Goal: Book appointment/travel/reservation

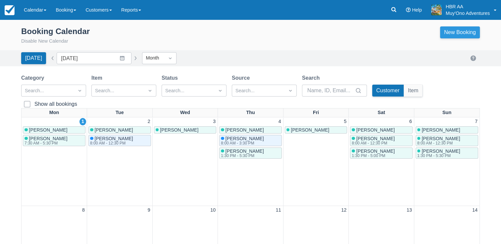
click at [445, 30] on link "New Booking" at bounding box center [460, 32] width 40 height 12
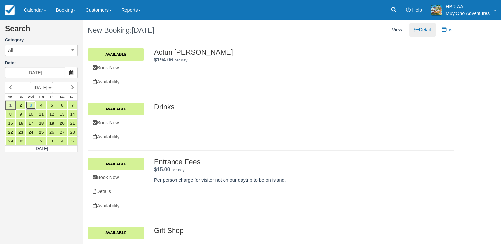
click at [29, 106] on link "3" at bounding box center [31, 105] width 10 height 9
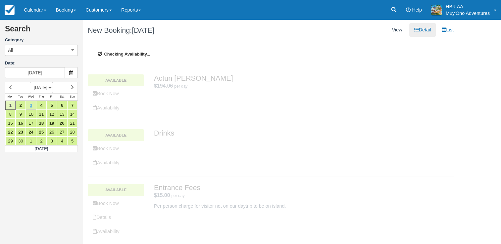
type input "[DATE]"
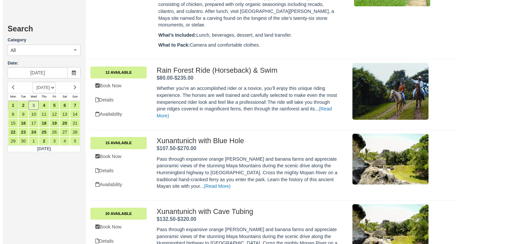
scroll to position [3190, 0]
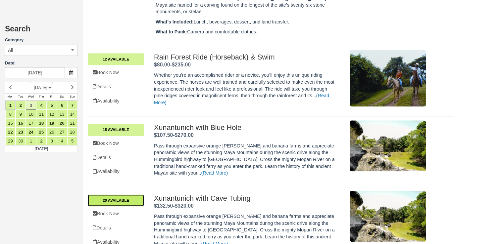
click at [111, 195] on link "20 Available" at bounding box center [116, 201] width 56 height 12
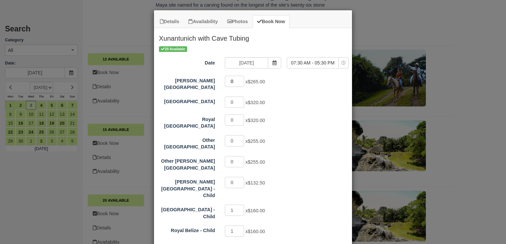
click at [232, 81] on input "0" at bounding box center [234, 81] width 19 height 11
type input "4"
click at [233, 205] on input "1" at bounding box center [234, 210] width 19 height 11
type input "0"
click at [233, 226] on input "1" at bounding box center [234, 231] width 19 height 11
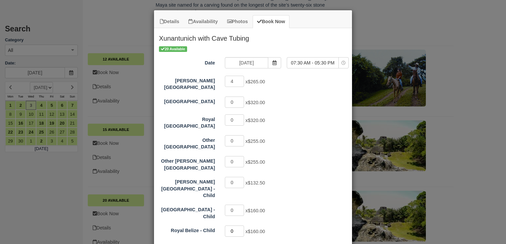
type input "0"
click at [313, 87] on div "4 x $265.00" at bounding box center [277, 82] width 115 height 13
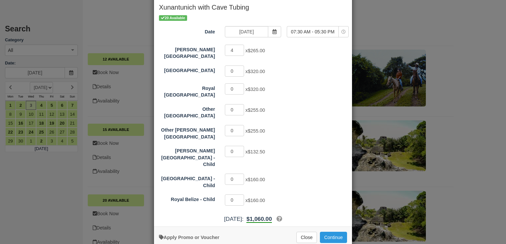
scroll to position [32, 0]
click at [327, 231] on button "Continue" at bounding box center [333, 236] width 27 height 11
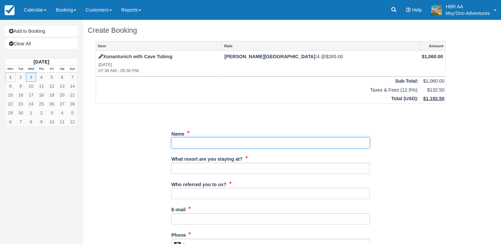
click at [222, 145] on input "Name" at bounding box center [270, 142] width 199 height 11
type input "a"
type input "d"
type input "David Harkey"
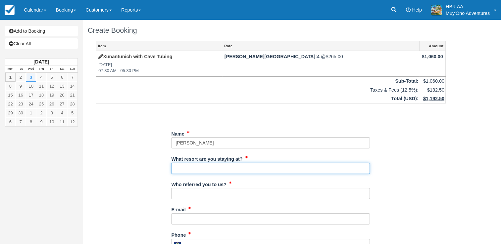
click at [219, 166] on input "What resort are you staying at?" at bounding box center [270, 168] width 199 height 11
type input "[PERSON_NAME][GEOGRAPHIC_DATA]"
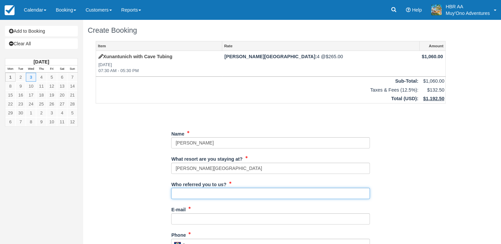
click at [215, 194] on input "Who referred you to us?" at bounding box center [270, 193] width 199 height 11
type input "J.F."
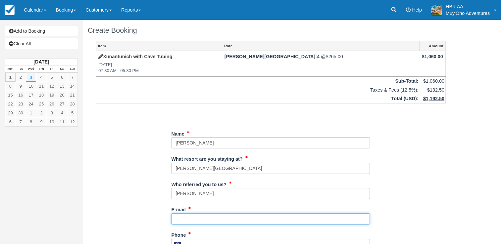
click at [209, 217] on input "E-mail" at bounding box center [270, 218] width 199 height 11
type input "frontdesk@hopkinsbaybelize.com"
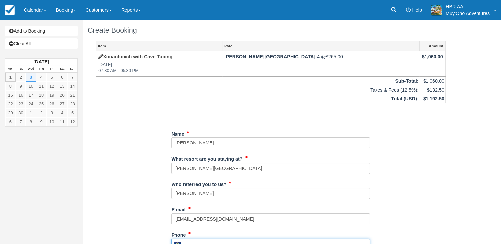
type input "6710481"
type input "Hopkins"
type input "Belize"
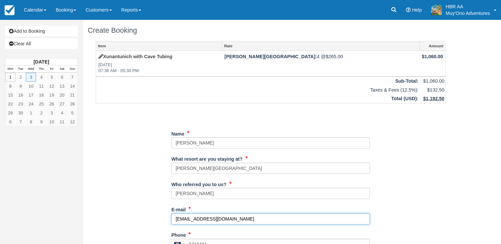
type input "671-0481"
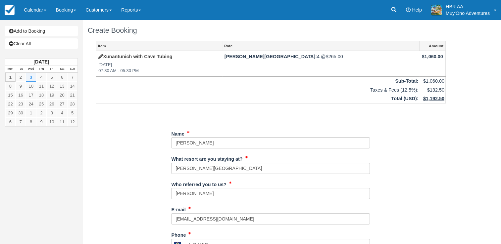
click at [352, 202] on div "Who referred you to us? J.F." at bounding box center [270, 191] width 199 height 25
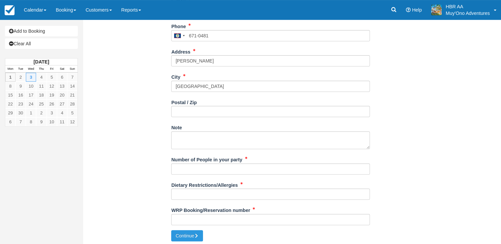
scroll to position [210, 0]
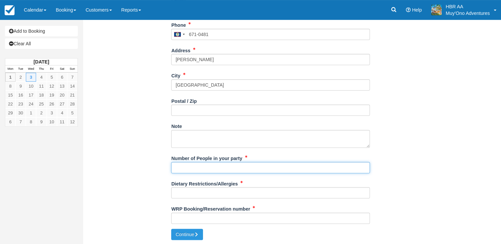
click at [263, 165] on input "Number of People in your party" at bounding box center [270, 167] width 199 height 11
type input "4 adults"
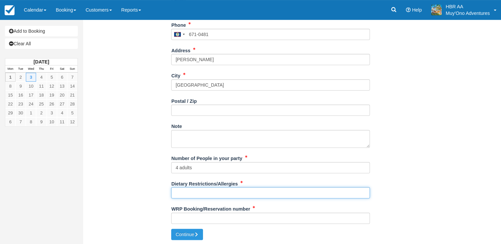
click at [239, 193] on input "Dietary Restrictions/Allergies" at bounding box center [270, 192] width 199 height 11
type input "N/A"
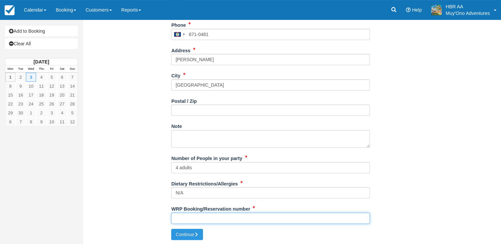
click at [233, 218] on input "WRP Booking/Reservation number" at bounding box center [270, 218] width 199 height 11
paste input "47876025"
type input "47876025"
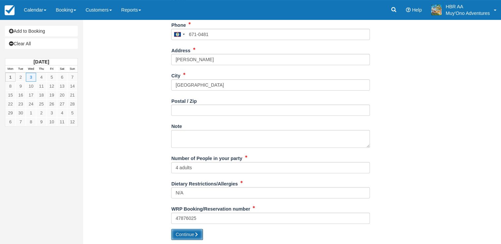
click at [194, 232] on button "Continue" at bounding box center [187, 234] width 32 height 11
type input "+5016710481"
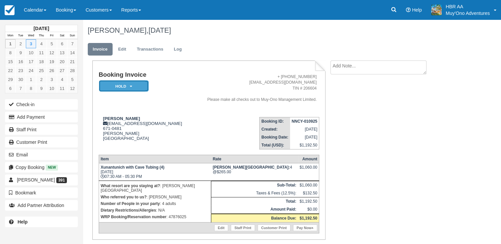
click at [126, 84] on em "HOLD" at bounding box center [124, 86] width 50 height 12
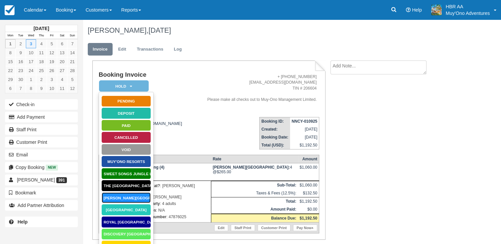
click at [124, 197] on link "[PERSON_NAME][GEOGRAPHIC_DATA]" at bounding box center [126, 198] width 50 height 12
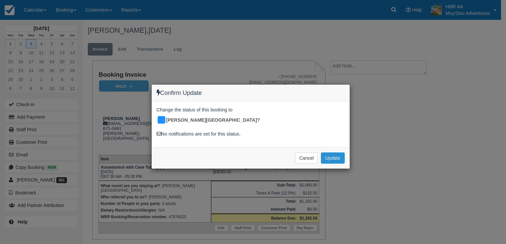
click at [337, 153] on button "Update" at bounding box center [332, 158] width 23 height 11
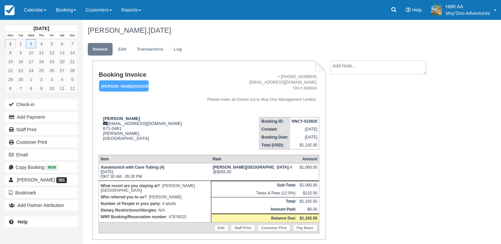
click at [384, 65] on textarea at bounding box center [378, 68] width 96 height 14
click at [320, 44] on ul "Invoice Edit Transactions Log" at bounding box center [271, 51] width 366 height 20
click at [293, 49] on ul "Invoice Edit Transactions Log" at bounding box center [271, 51] width 366 height 20
